Goal: Information Seeking & Learning: Check status

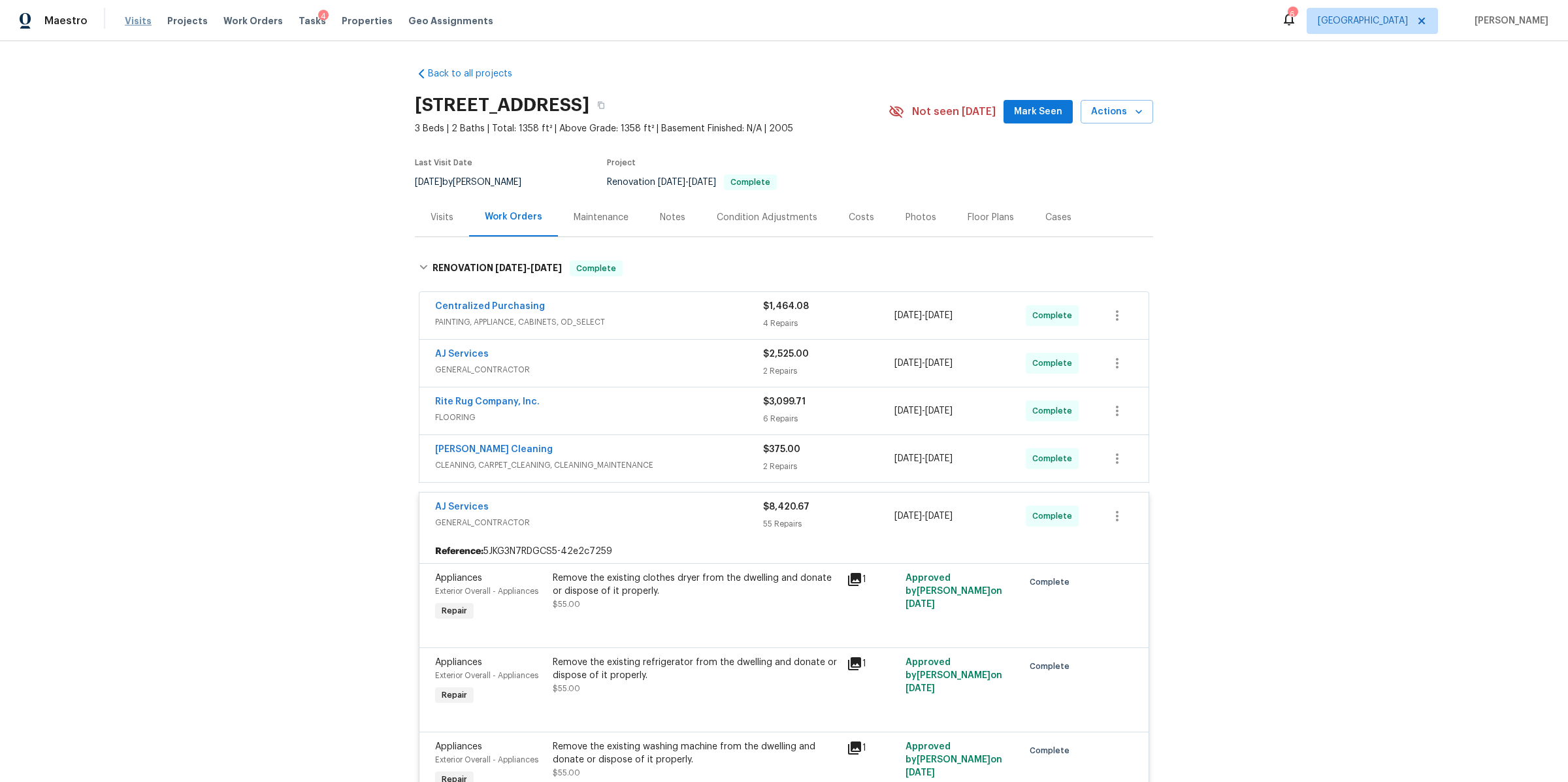
click at [134, 21] on span "Visits" at bounding box center [138, 21] width 27 height 13
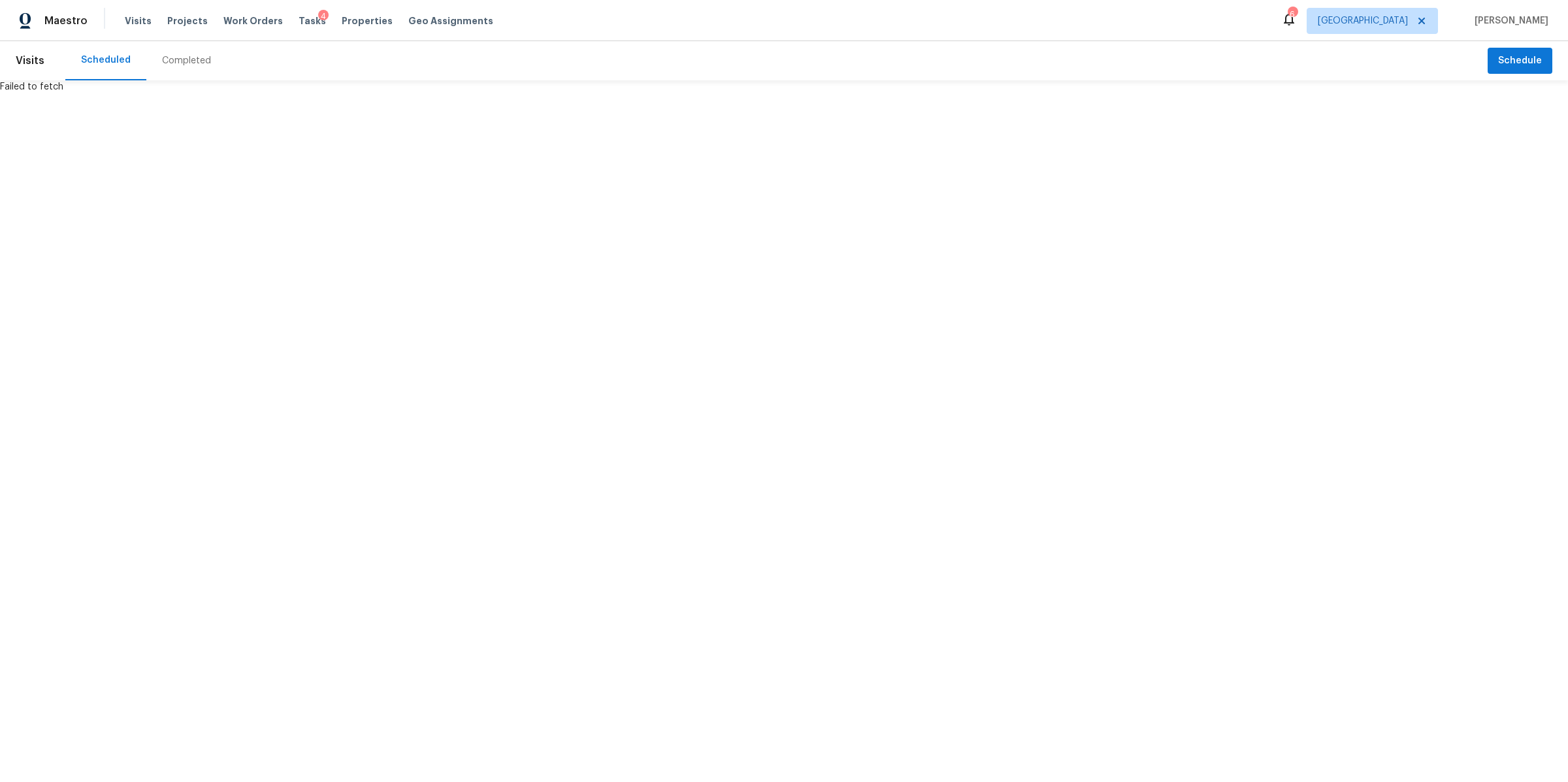
click at [168, 58] on div "Completed" at bounding box center [187, 60] width 49 height 13
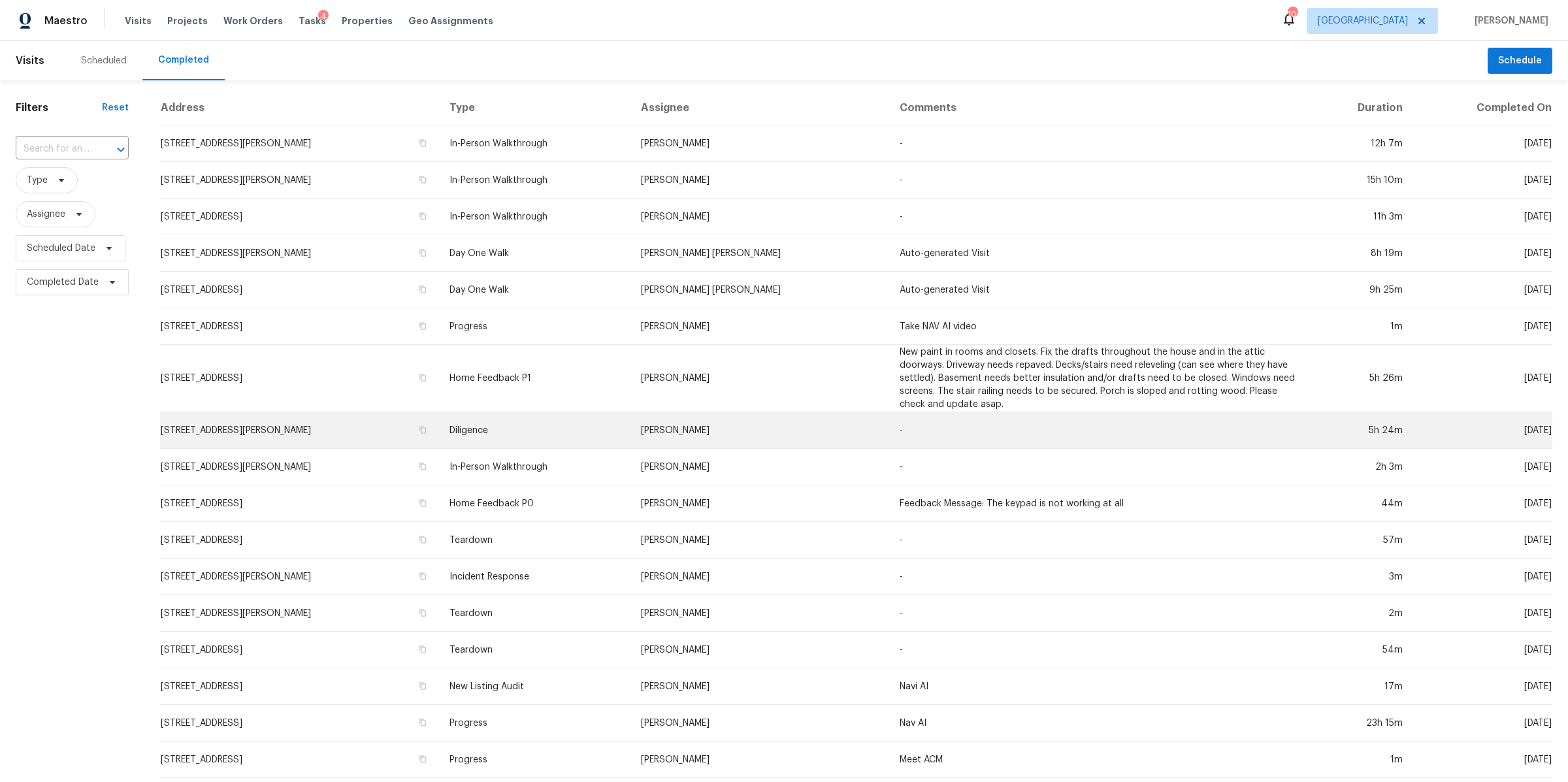
click at [197, 432] on td "3007 Bailey Ct, Greenbrier, TN 37073" at bounding box center [298, 430] width 279 height 37
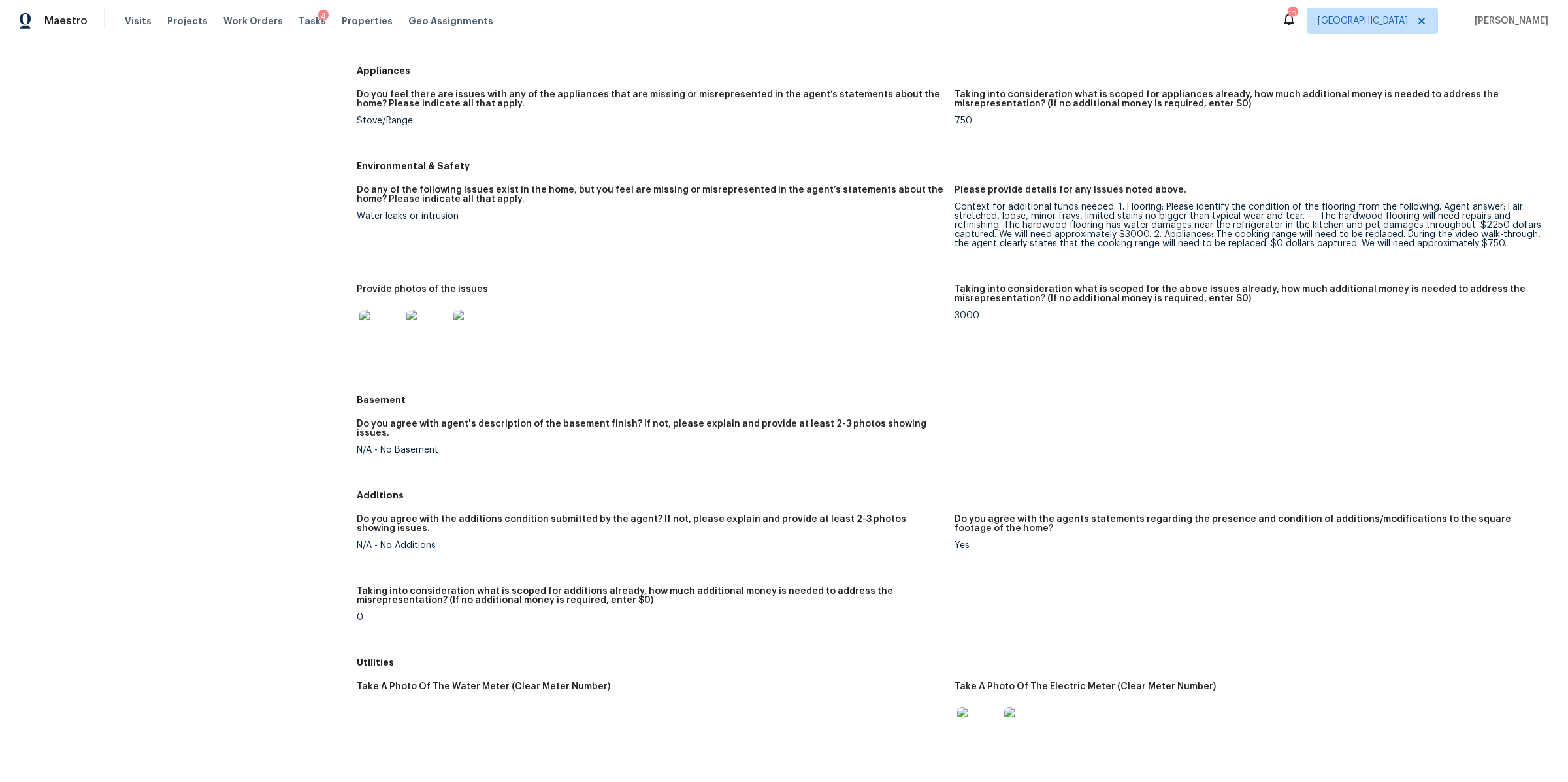
scroll to position [1072, 0]
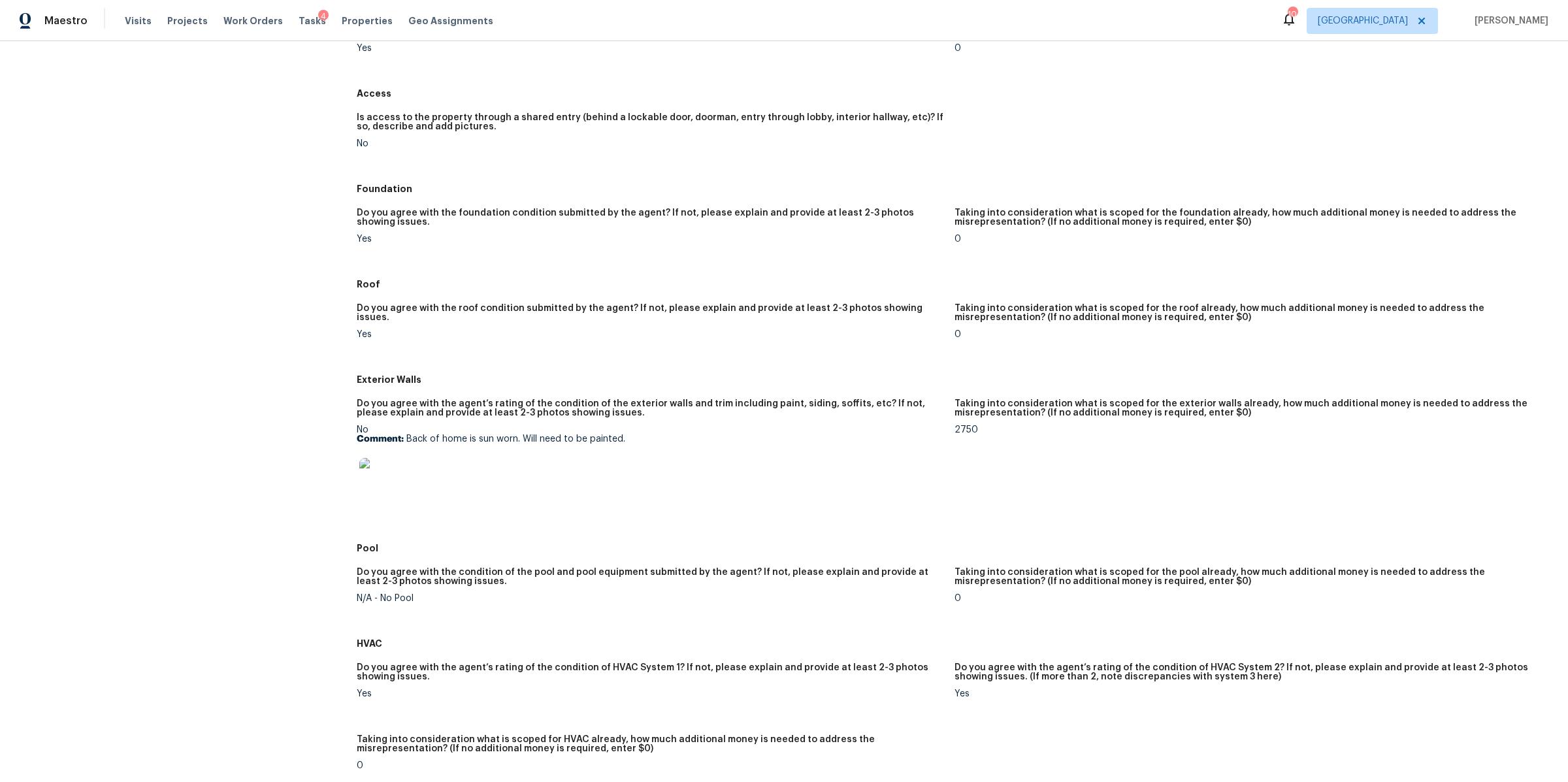
scroll to position [210, 0]
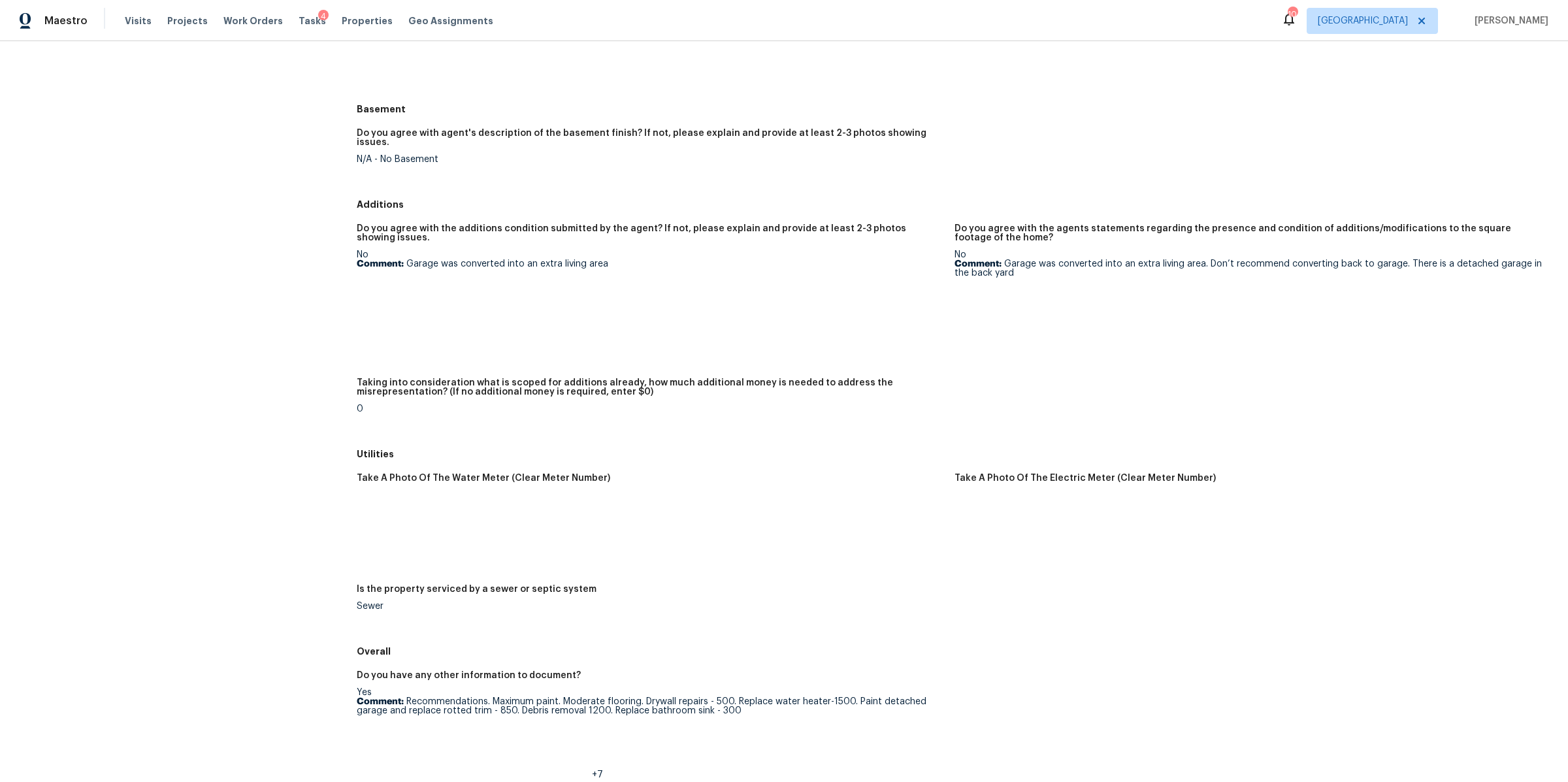
scroll to position [1415, 0]
